Goal: Find specific page/section: Find specific page/section

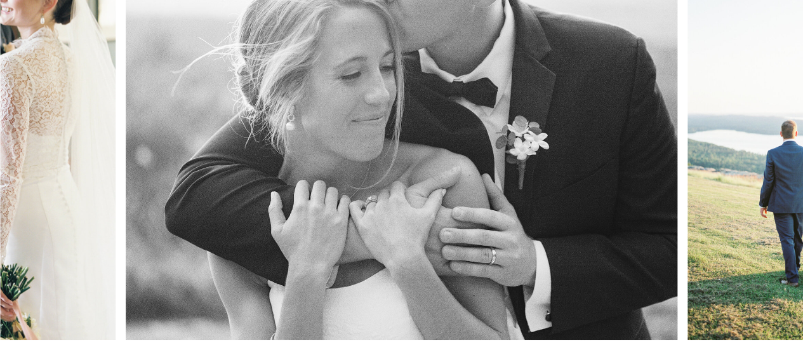
scroll to position [208, 0]
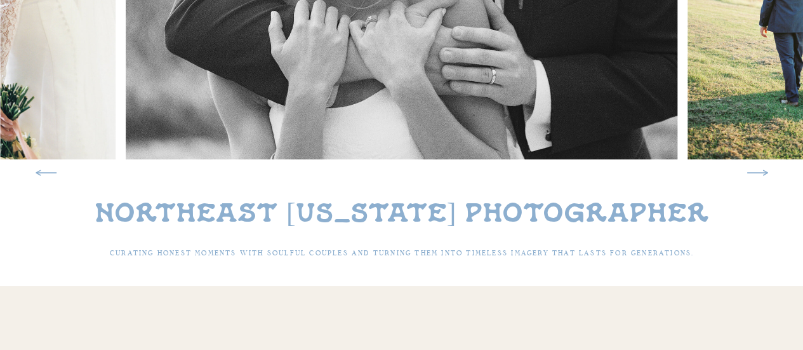
scroll to position [387, 0]
click at [35, 175] on icon at bounding box center [46, 173] width 27 height 27
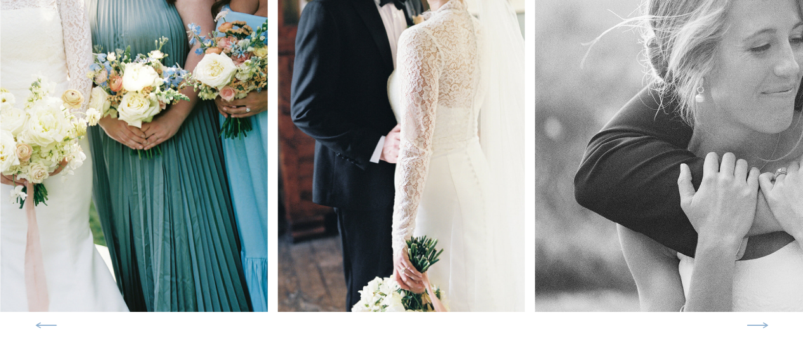
scroll to position [236, 0]
click at [48, 331] on icon at bounding box center [46, 324] width 27 height 27
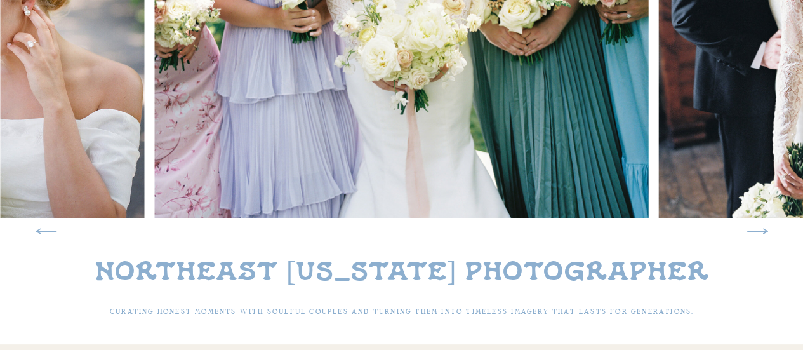
scroll to position [329, 0]
click at [764, 236] on icon at bounding box center [757, 230] width 27 height 27
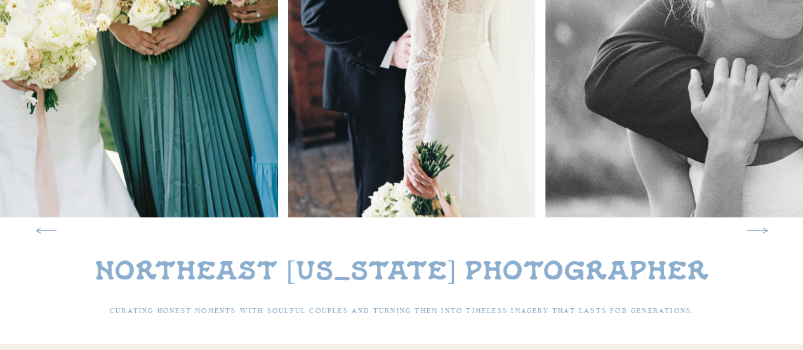
click at [764, 236] on icon at bounding box center [757, 230] width 27 height 27
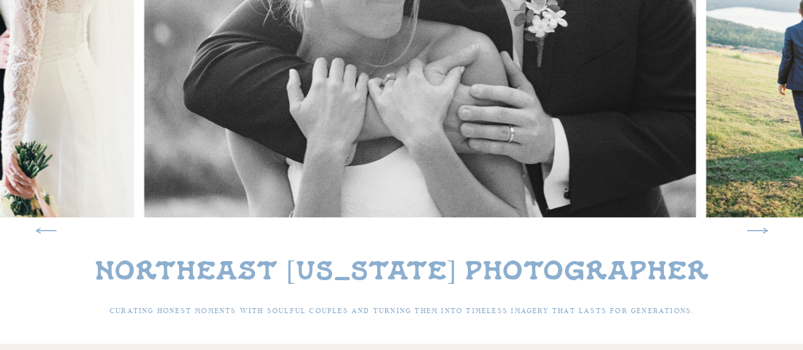
click at [764, 236] on icon at bounding box center [757, 230] width 27 height 27
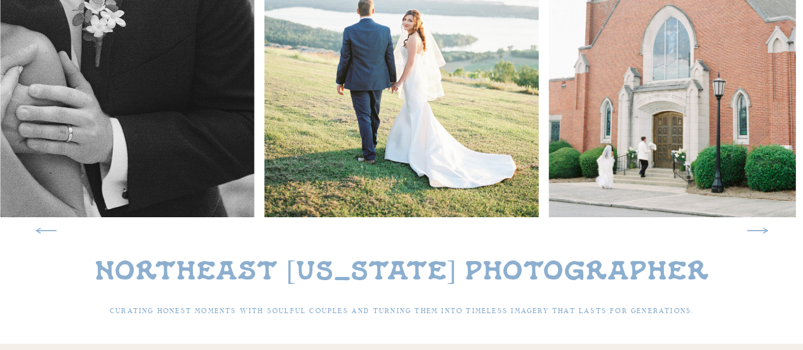
click at [764, 236] on icon at bounding box center [757, 230] width 27 height 27
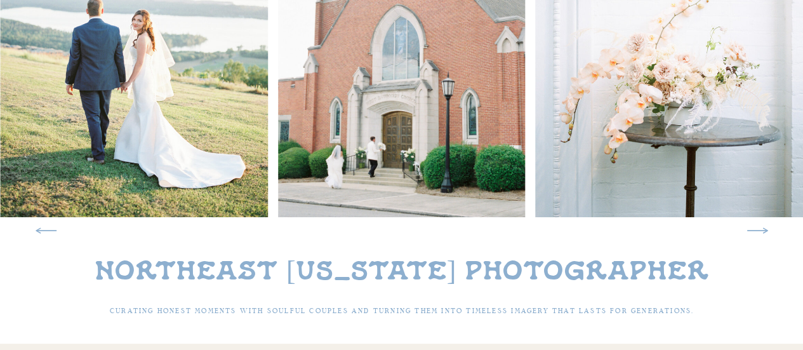
click at [764, 236] on icon at bounding box center [757, 230] width 27 height 27
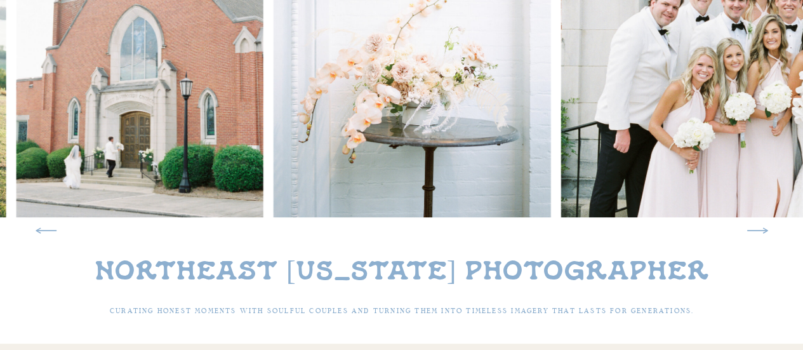
click at [764, 236] on icon at bounding box center [757, 230] width 27 height 27
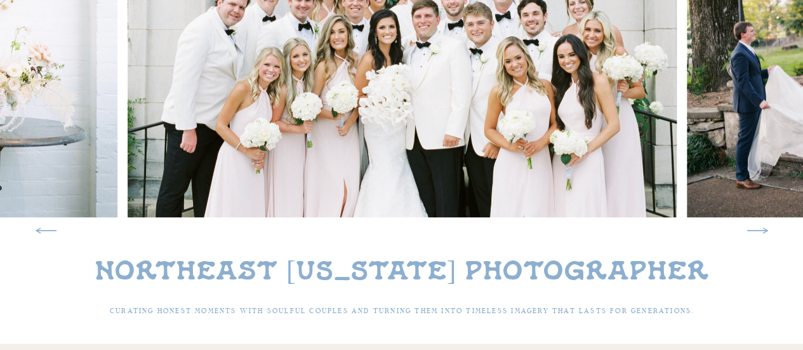
click at [764, 236] on icon at bounding box center [757, 230] width 27 height 27
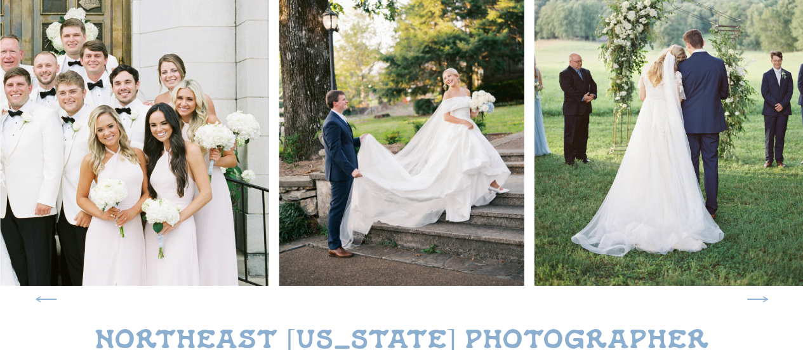
scroll to position [262, 0]
click at [762, 299] on icon at bounding box center [757, 298] width 27 height 27
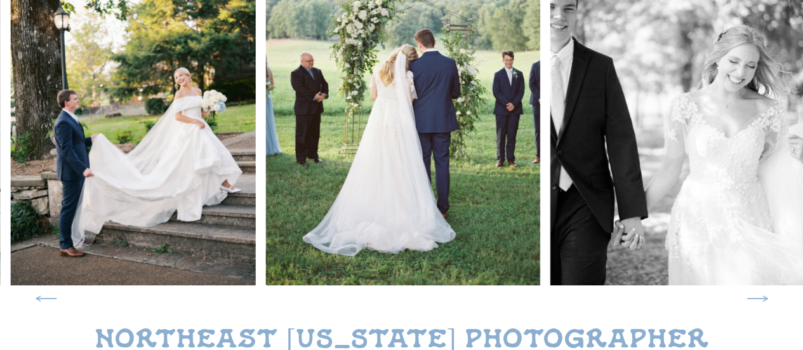
click at [762, 299] on icon at bounding box center [757, 298] width 27 height 27
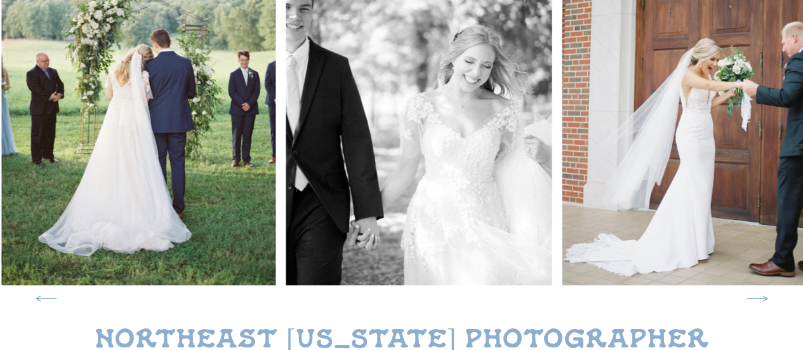
click at [762, 299] on icon at bounding box center [757, 298] width 27 height 27
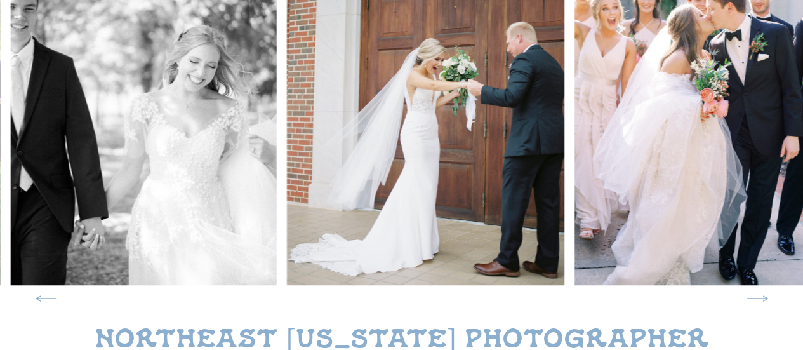
click at [762, 299] on icon at bounding box center [757, 298] width 27 height 27
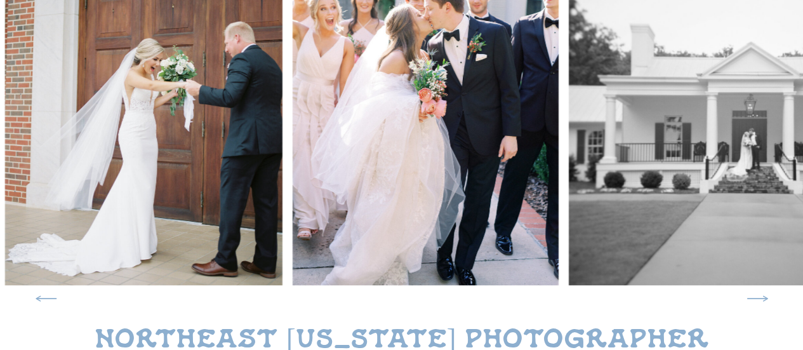
click at [762, 299] on icon at bounding box center [757, 298] width 27 height 27
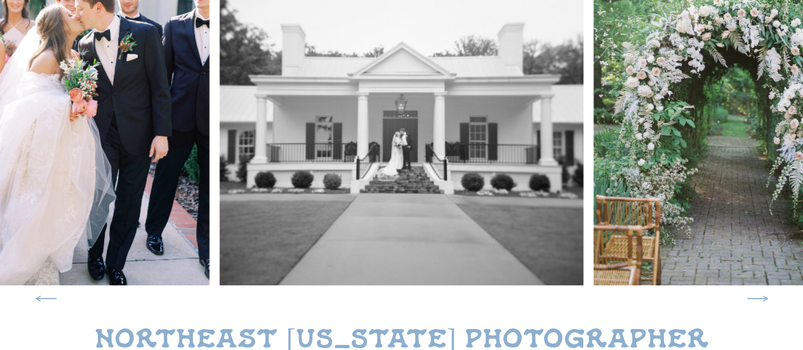
click at [762, 299] on icon at bounding box center [757, 298] width 27 height 27
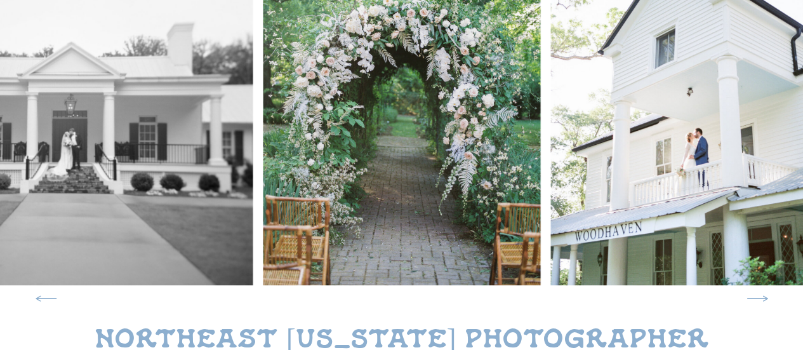
click at [762, 299] on icon at bounding box center [757, 298] width 27 height 27
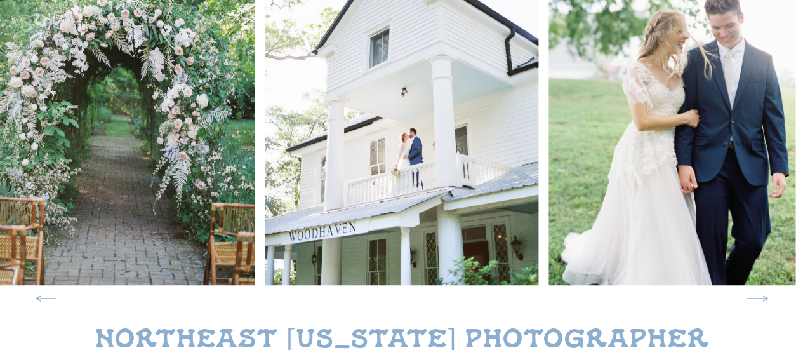
click at [762, 299] on icon at bounding box center [757, 298] width 27 height 27
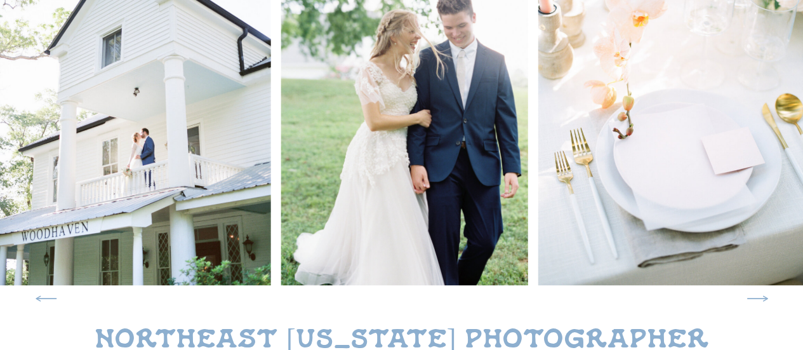
click at [762, 299] on icon at bounding box center [757, 298] width 27 height 27
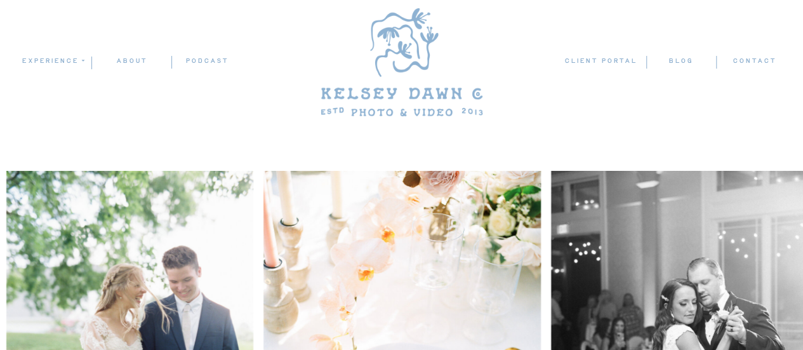
scroll to position [0, 0]
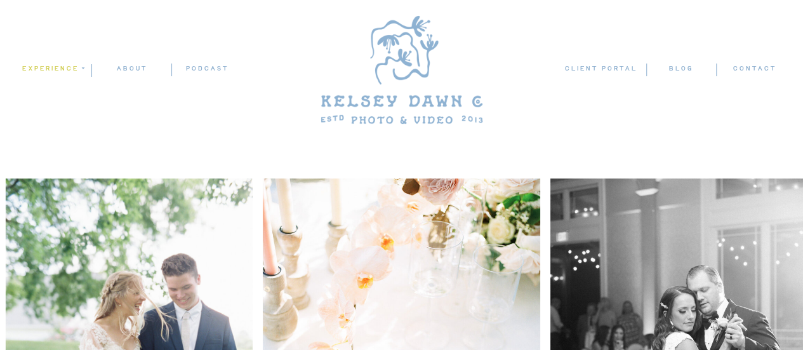
click at [68, 66] on nav "experience" at bounding box center [53, 68] width 62 height 11
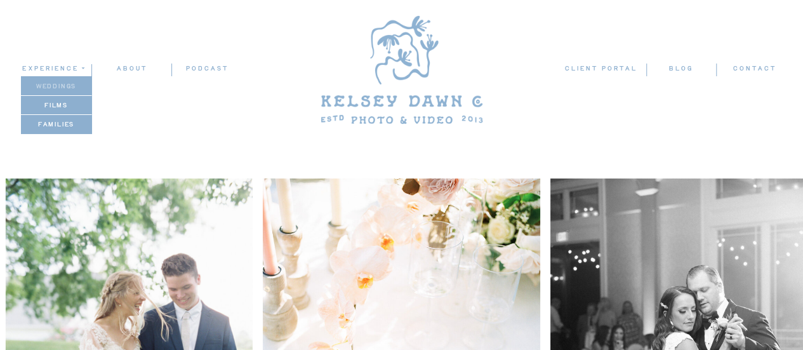
click at [65, 91] on p "weddings" at bounding box center [56, 86] width 70 height 11
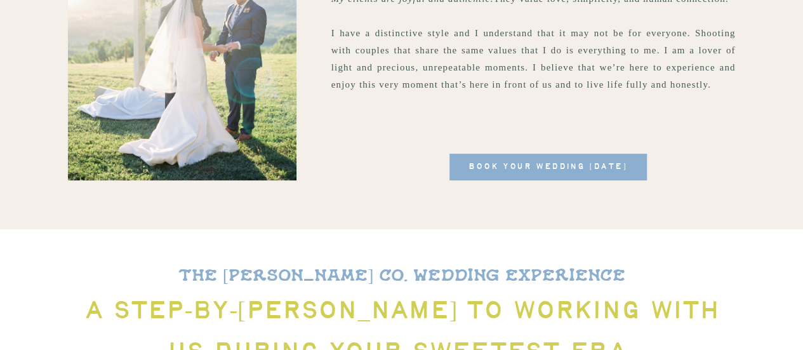
scroll to position [1647, 0]
click at [587, 175] on span "book your wedding [DATE]" at bounding box center [547, 166] width 197 height 27
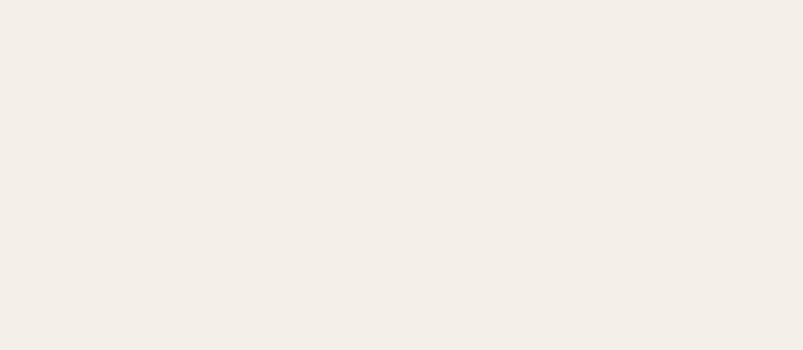
scroll to position [1182, 0]
